Goal: Task Accomplishment & Management: Manage account settings

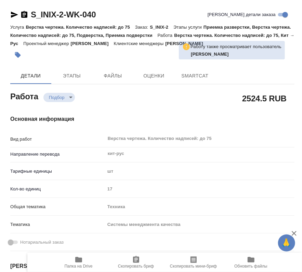
type textarea "x"
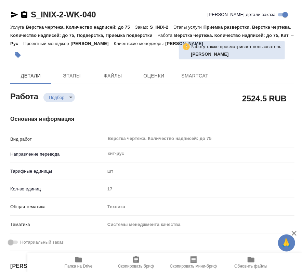
type textarea "x"
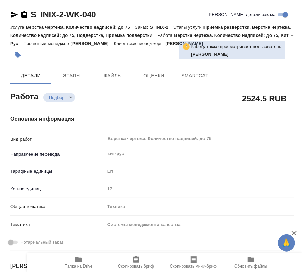
type textarea "x"
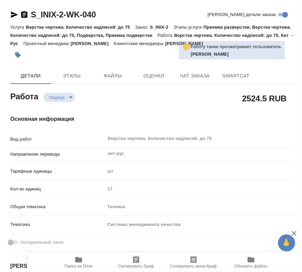
type textarea "x"
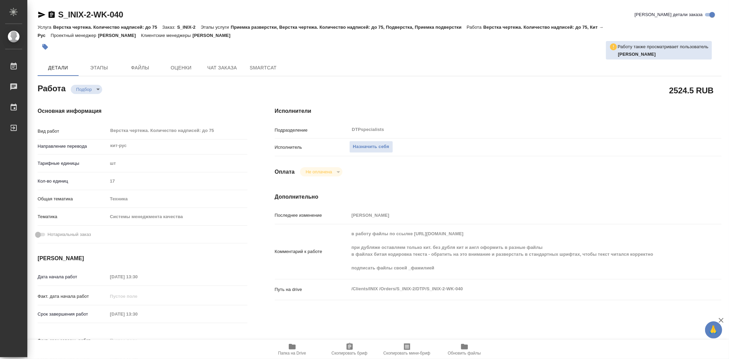
type textarea "x"
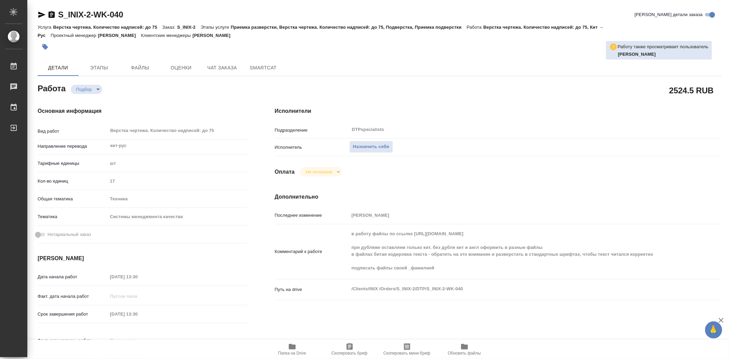
type textarea "x"
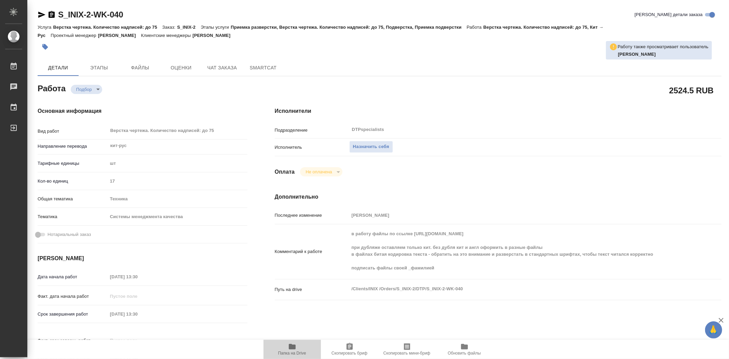
click at [298, 272] on span "Папка на Drive" at bounding box center [292, 352] width 28 height 5
type textarea "x"
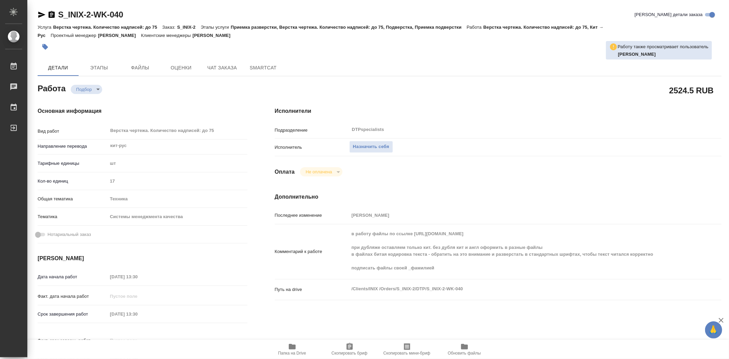
type textarea "x"
click at [298, 272] on span "Папка на Drive" at bounding box center [292, 352] width 28 height 5
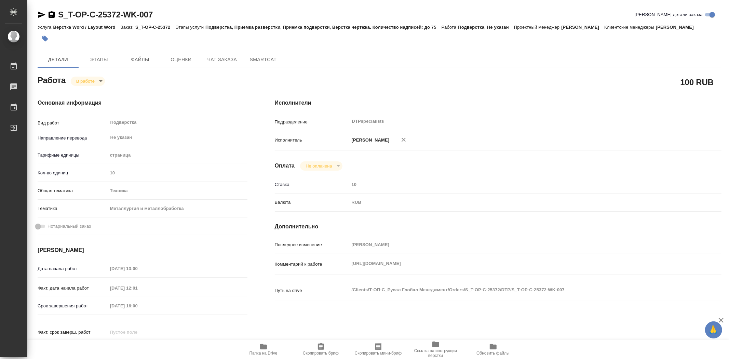
click at [100, 81] on body "🙏 .cls-1 fill:#fff; AWATERA Trufanov Vladimir Работы 0 Чаты График Выйти S_T-OP…" at bounding box center [364, 179] width 729 height 359
click at [100, 94] on button "Выполнен" at bounding box center [88, 93] width 25 height 8
type textarea "x"
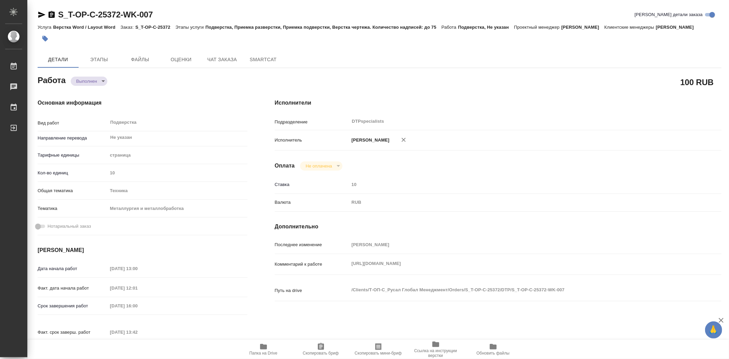
type textarea "x"
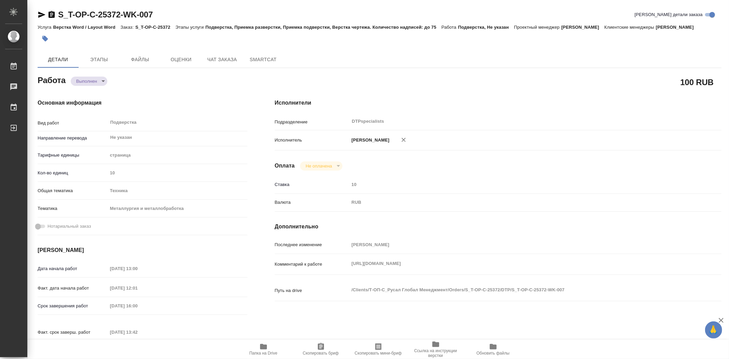
type textarea "x"
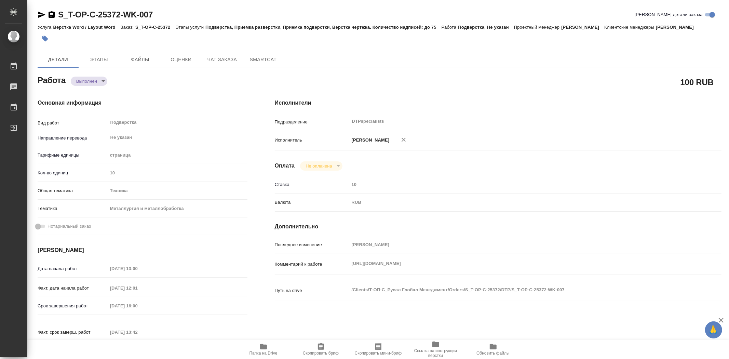
type textarea "x"
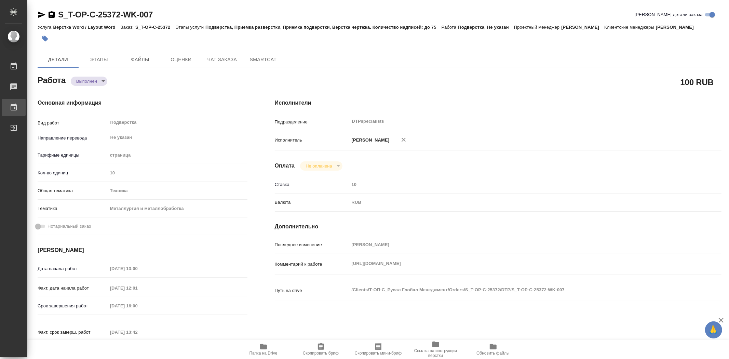
type textarea "x"
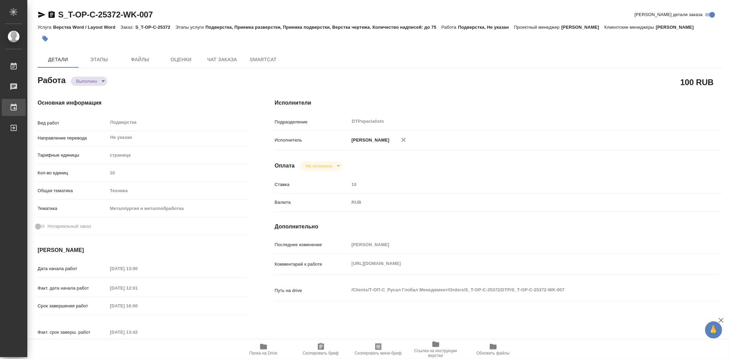
type textarea "x"
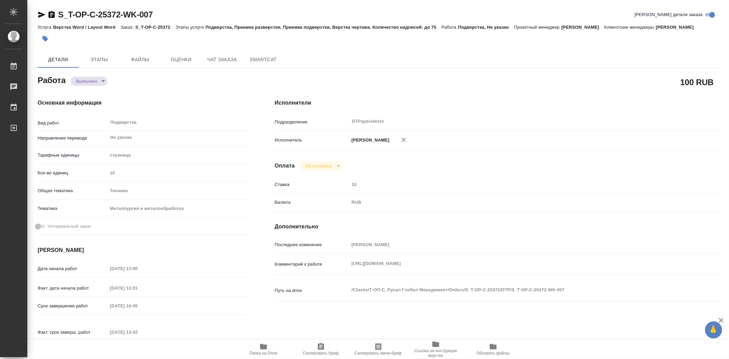
type textarea "x"
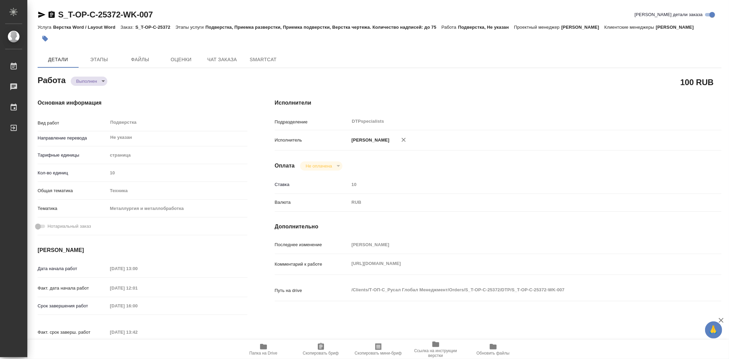
type textarea "x"
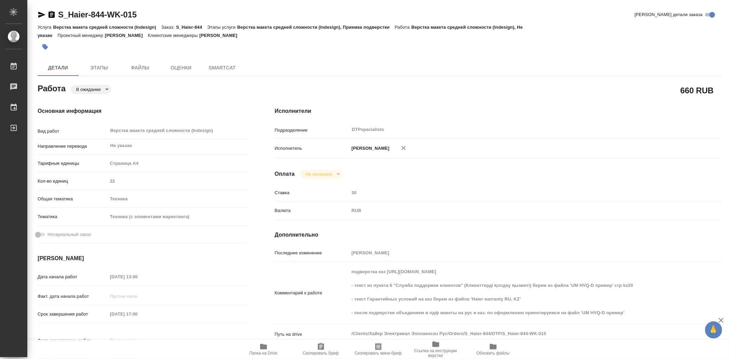
type textarea "x"
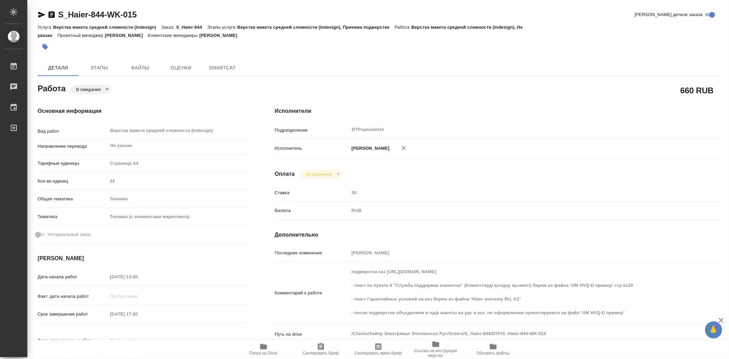
type textarea "x"
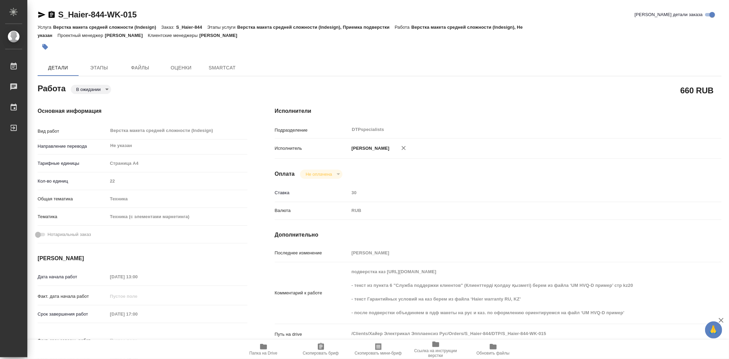
type textarea "x"
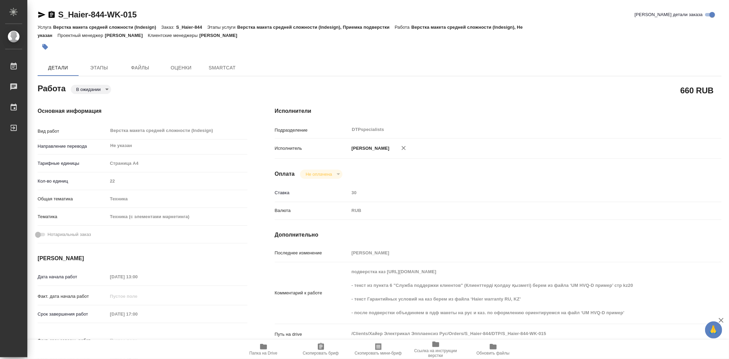
type textarea "x"
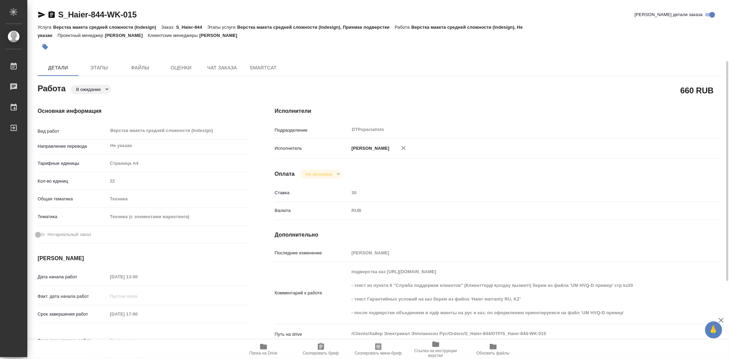
scroll to position [114, 0]
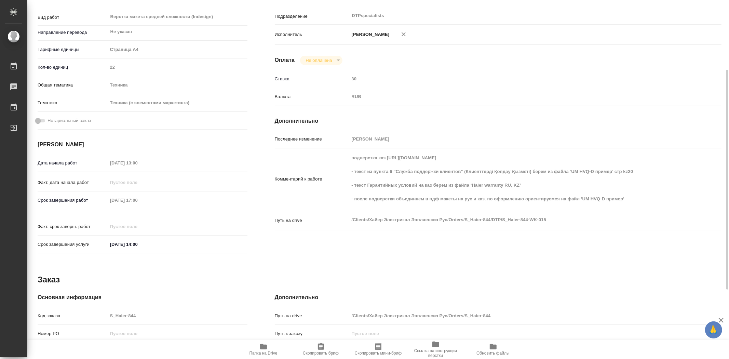
type textarea "x"
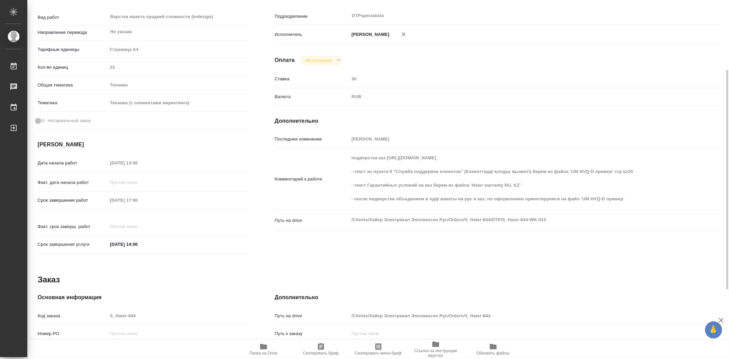
type textarea "x"
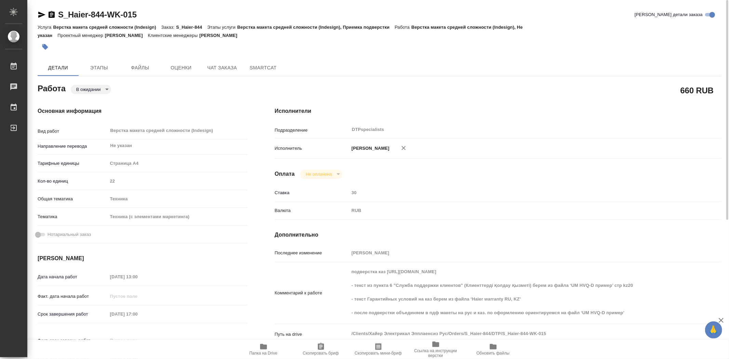
scroll to position [76, 0]
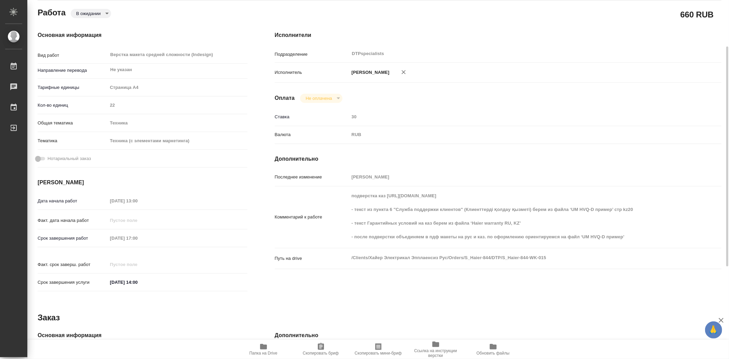
click at [263, 349] on icon "button" at bounding box center [263, 346] width 8 height 8
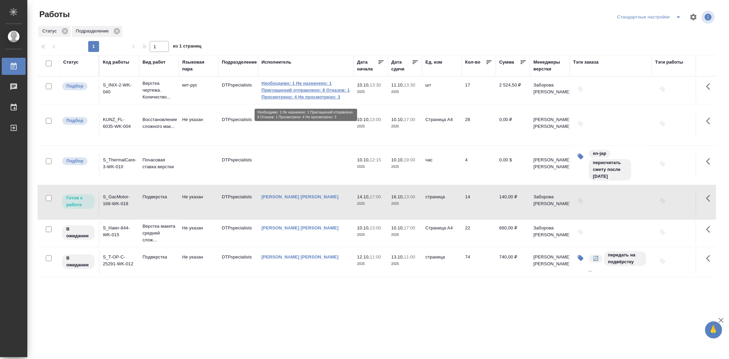
click at [327, 94] on link "Необходимо: 1 Не назначено: 1 Приглашений отправлено: 8 Отказов: 1 Просмотрено:…" at bounding box center [305, 90] width 89 height 20
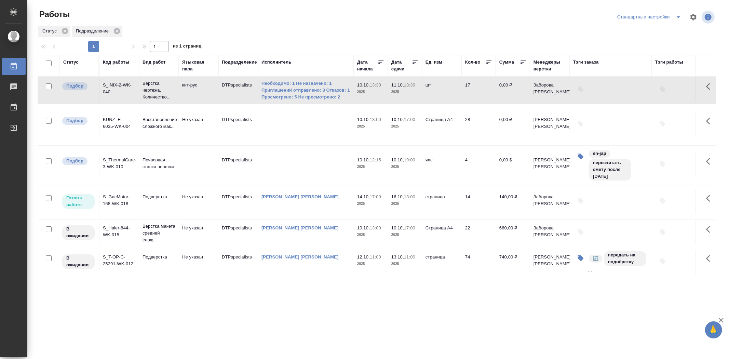
click at [114, 234] on td "S_Haier-844-WK-015" at bounding box center [119, 233] width 40 height 24
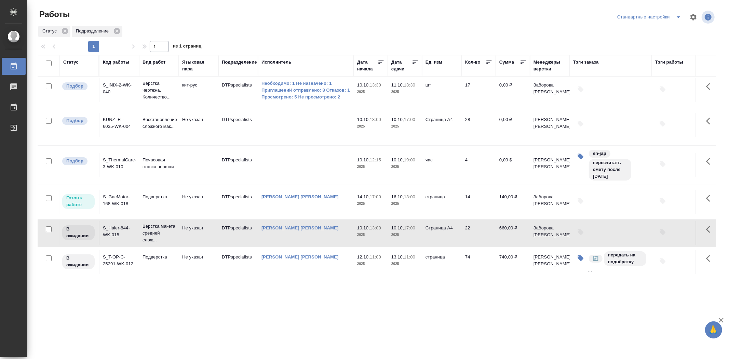
click at [114, 234] on td "S_Haier-844-WK-015" at bounding box center [119, 233] width 40 height 24
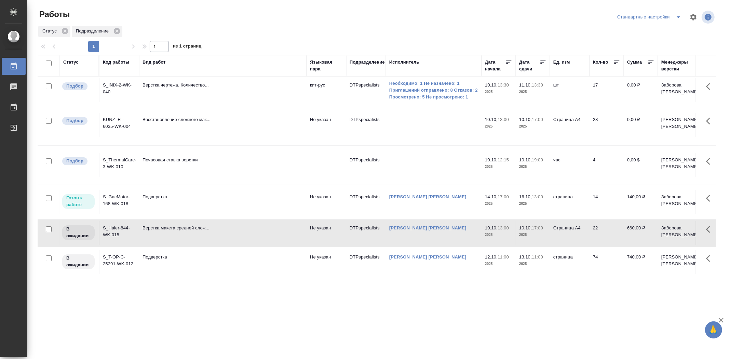
drag, startPoint x: 179, startPoint y: 71, endPoint x: 306, endPoint y: 79, distance: 128.0
click at [306, 79] on table "Статус Код работы Вид работ Языковая пара Подразделение Исполнитель Дата начала…" at bounding box center [499, 166] width 923 height 222
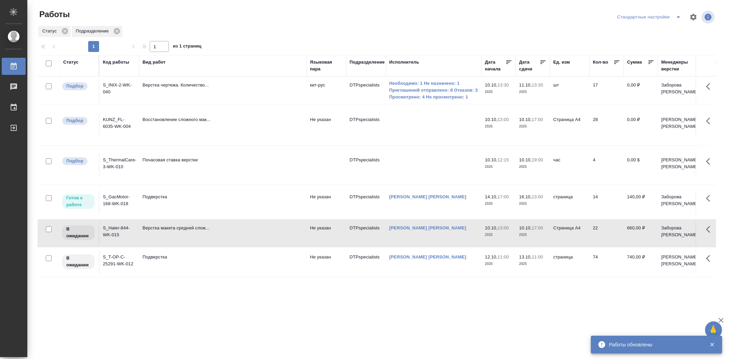
click at [111, 235] on td "S_Haier-844-WK-015" at bounding box center [119, 233] width 40 height 24
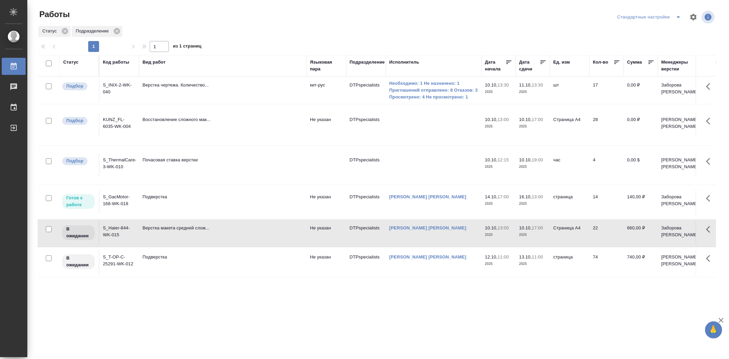
click at [111, 235] on td "S_Haier-844-WK-015" at bounding box center [119, 233] width 40 height 24
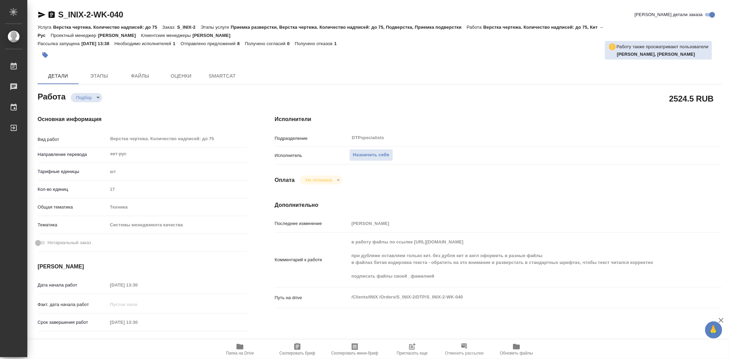
type textarea "x"
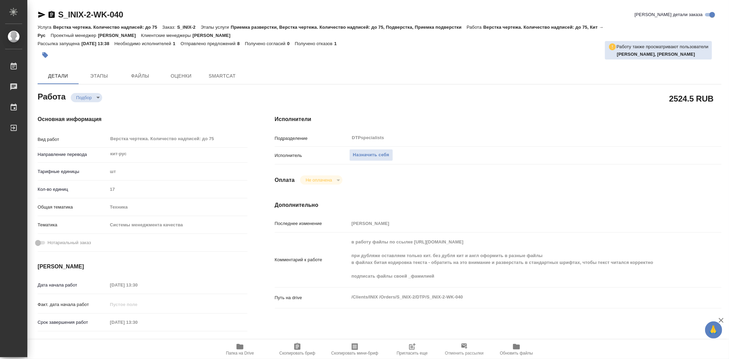
type textarea "x"
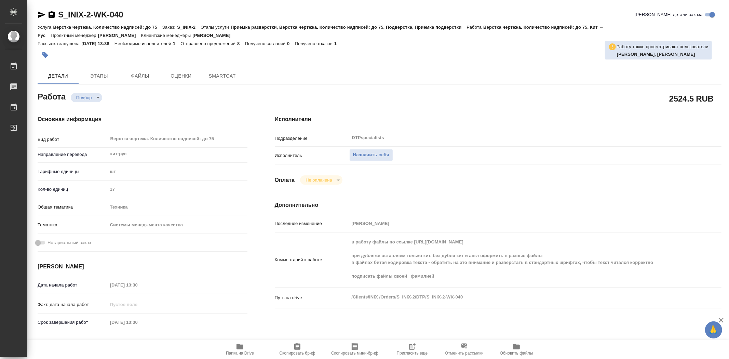
type textarea "x"
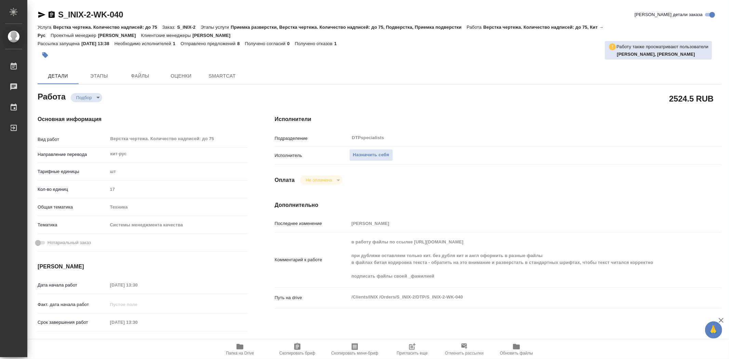
type textarea "x"
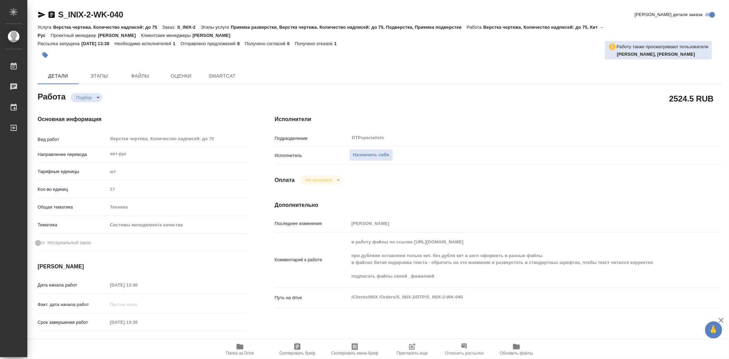
type textarea "x"
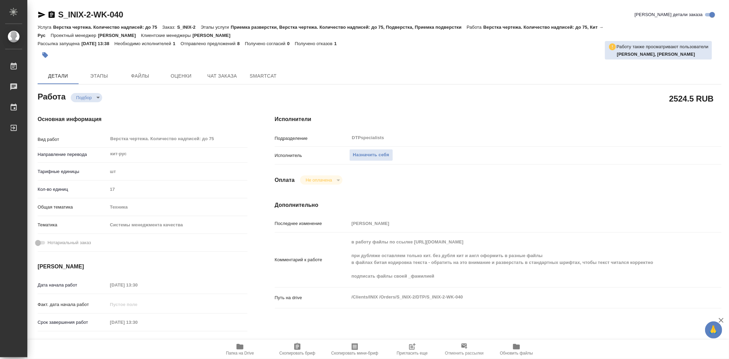
type textarea "x"
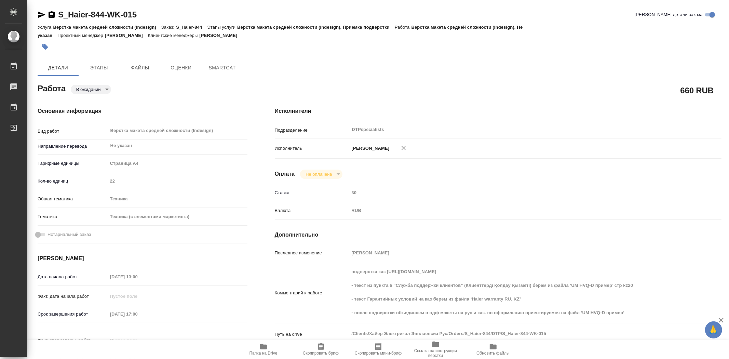
type textarea "x"
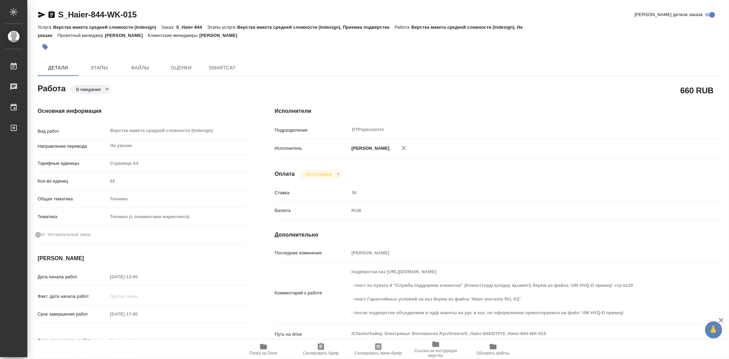
type textarea "x"
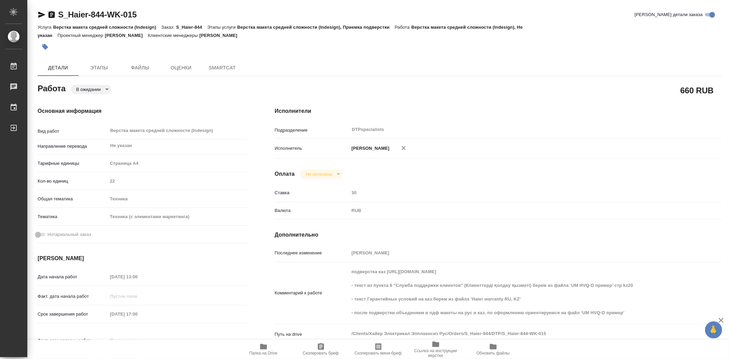
type textarea "x"
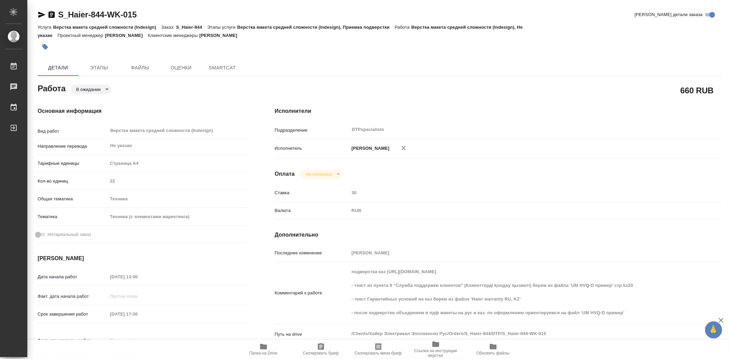
type textarea "x"
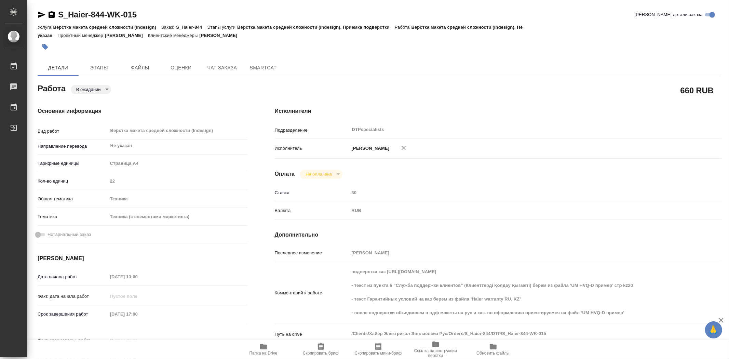
click at [268, 346] on span "Папка на Drive" at bounding box center [263, 348] width 49 height 13
type textarea "x"
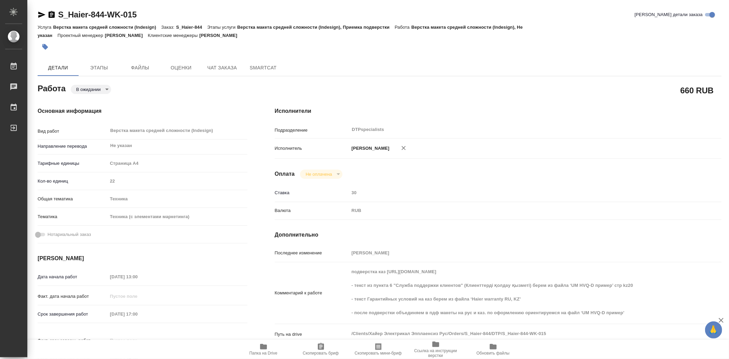
type textarea "x"
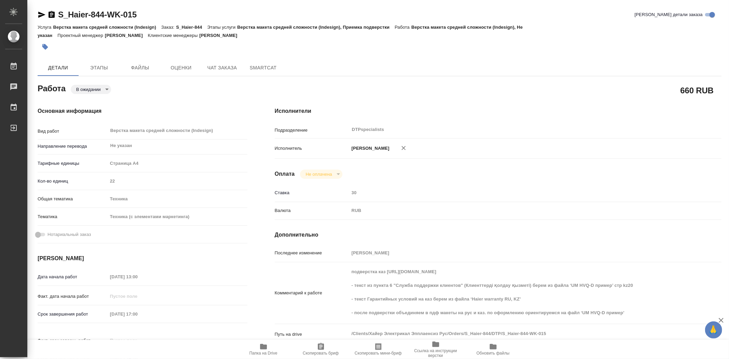
type textarea "x"
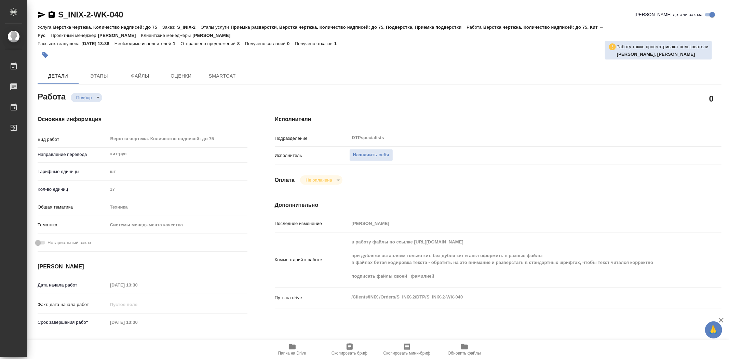
type textarea "x"
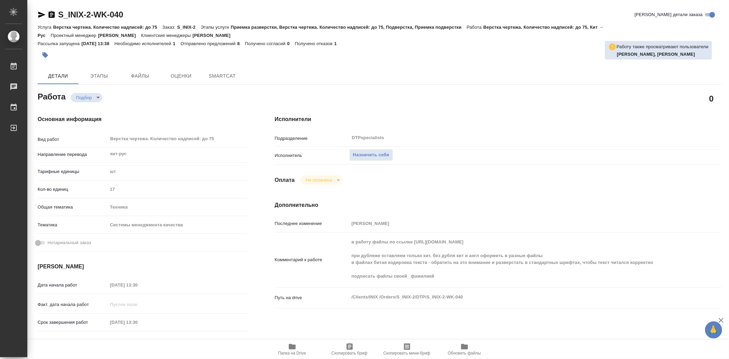
type textarea "x"
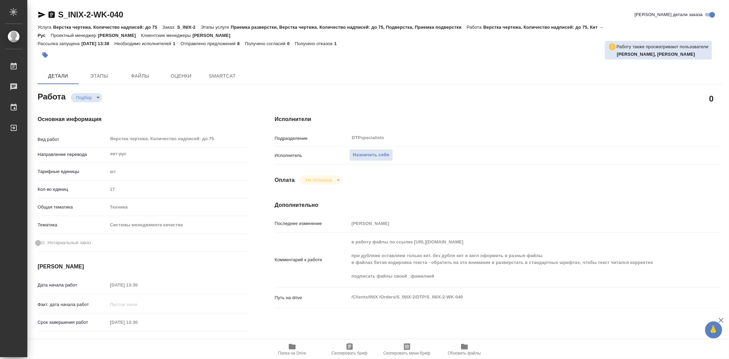
type textarea "x"
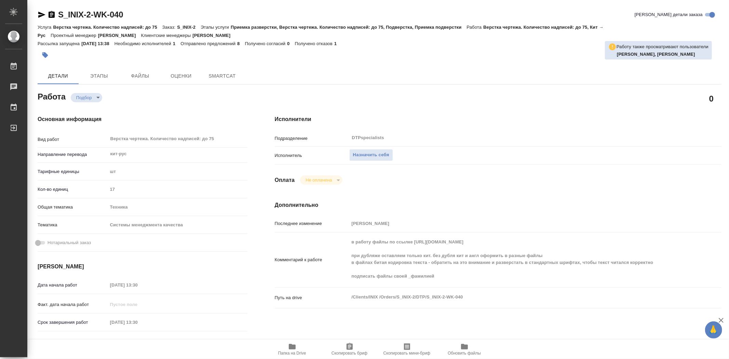
type textarea "x"
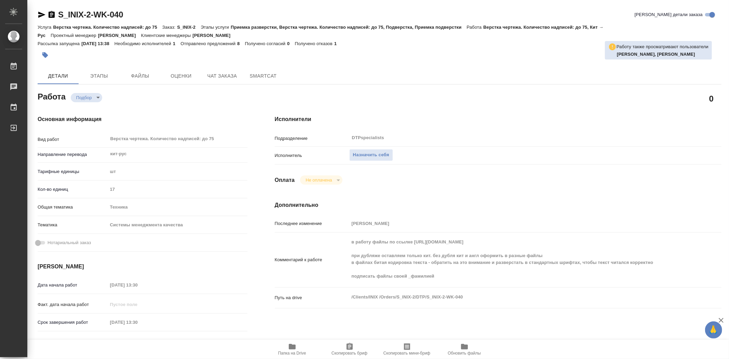
type textarea "x"
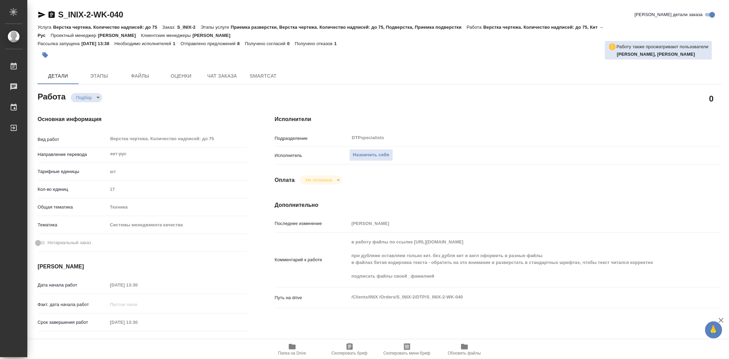
type textarea "x"
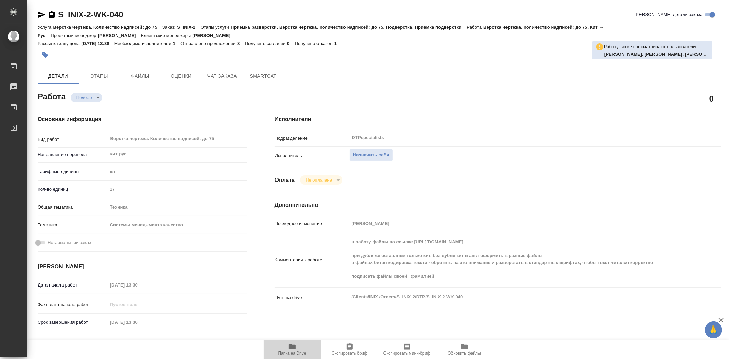
click at [293, 349] on icon "button" at bounding box center [292, 346] width 8 height 8
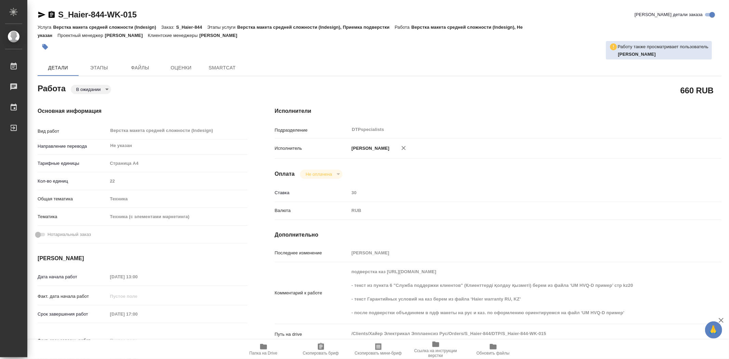
type textarea "x"
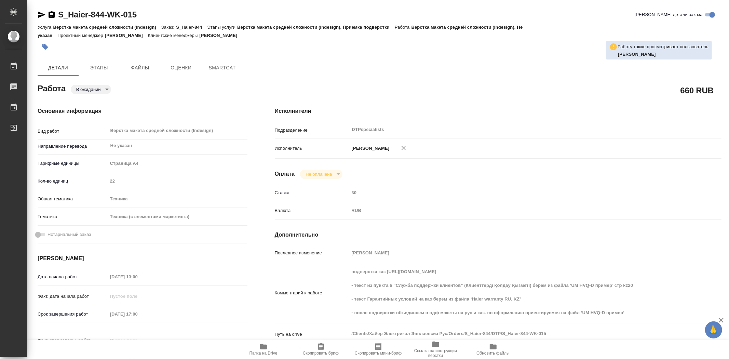
type textarea "x"
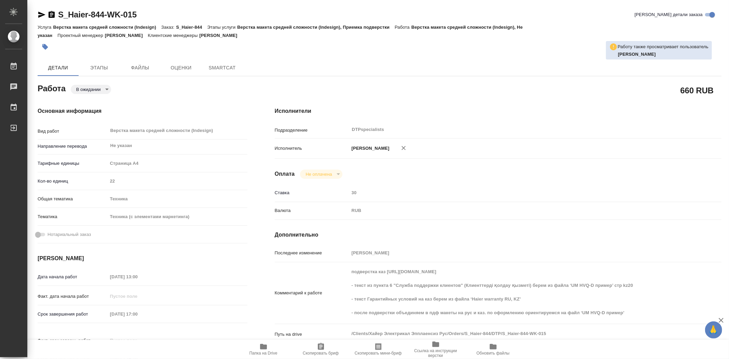
type textarea "x"
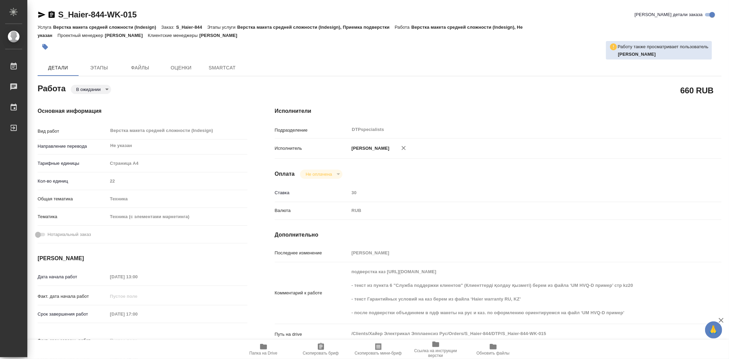
type textarea "x"
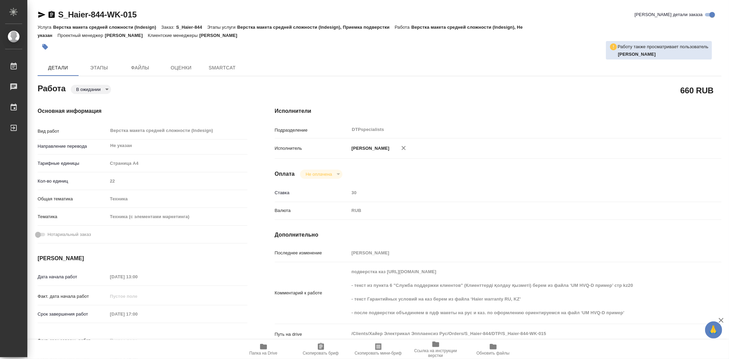
scroll to position [114, 0]
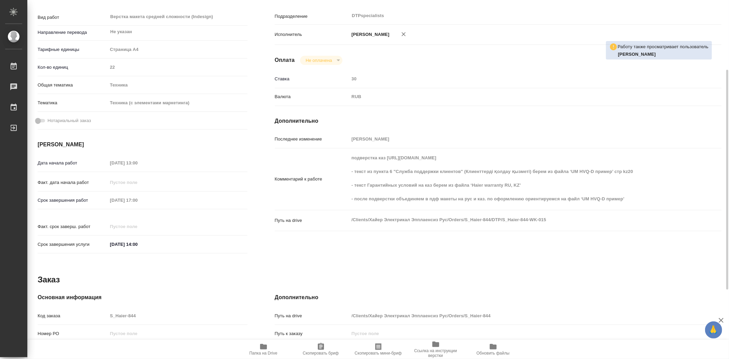
type textarea "x"
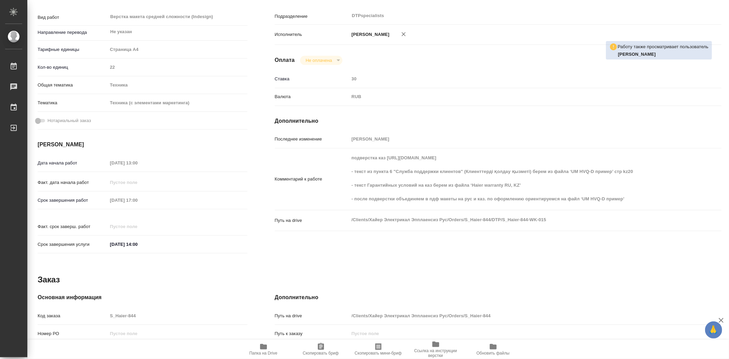
type textarea "x"
